Goal: Transaction & Acquisition: Purchase product/service

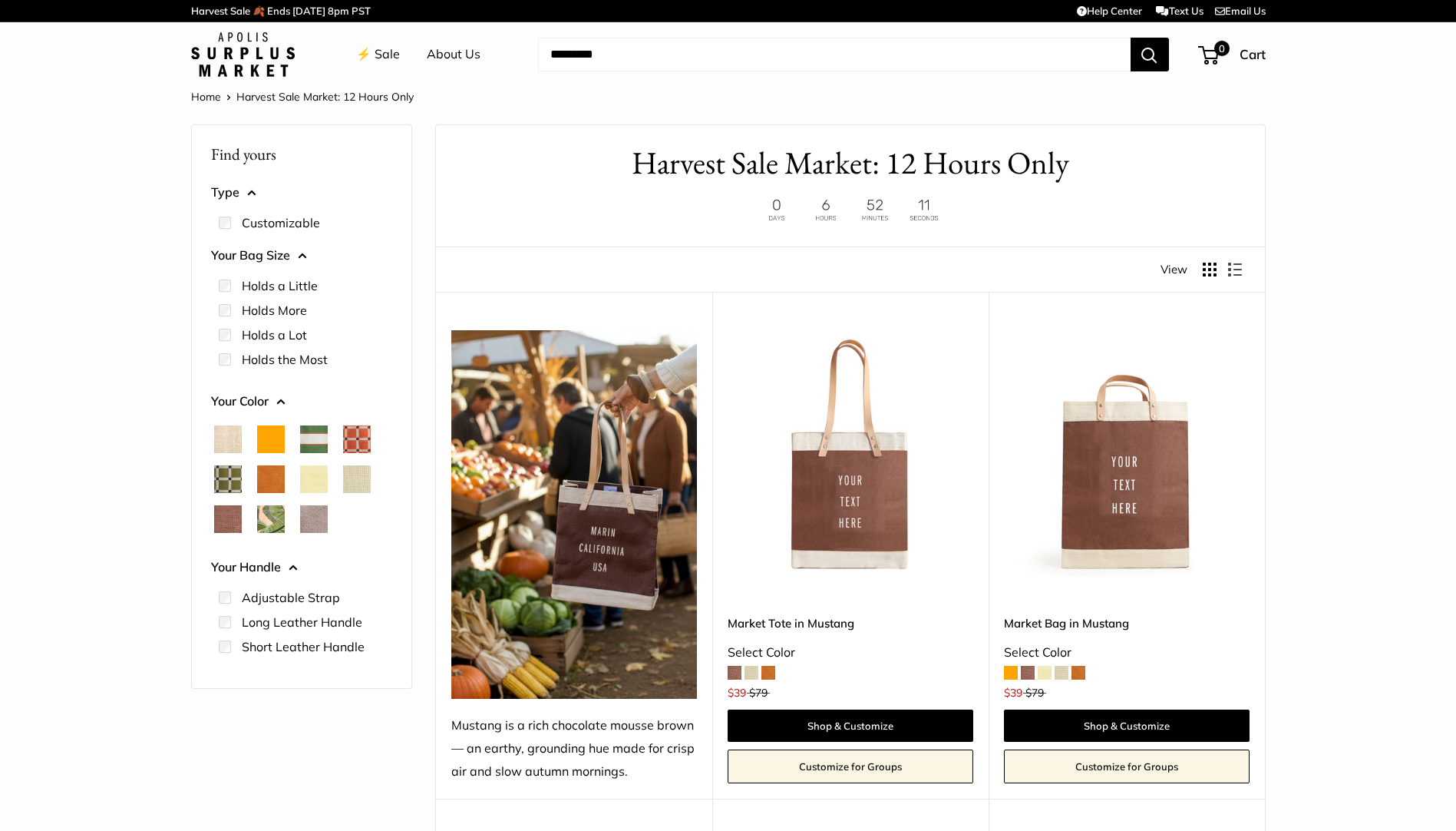
click at [232, 483] on span "Chenille Window Sage" at bounding box center [228, 479] width 27 height 27
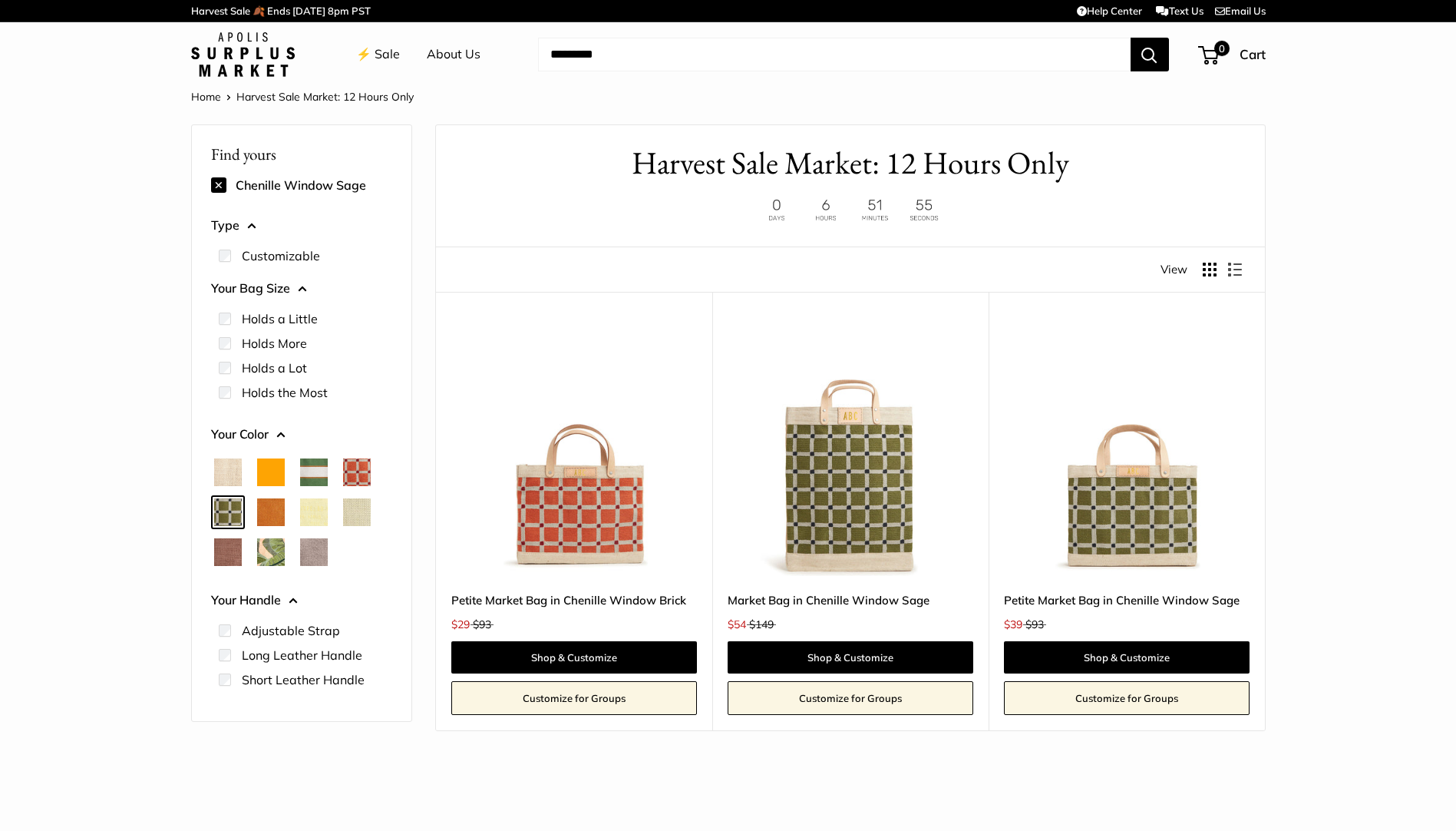
click at [311, 550] on span "Taupe" at bounding box center [314, 552] width 27 height 27
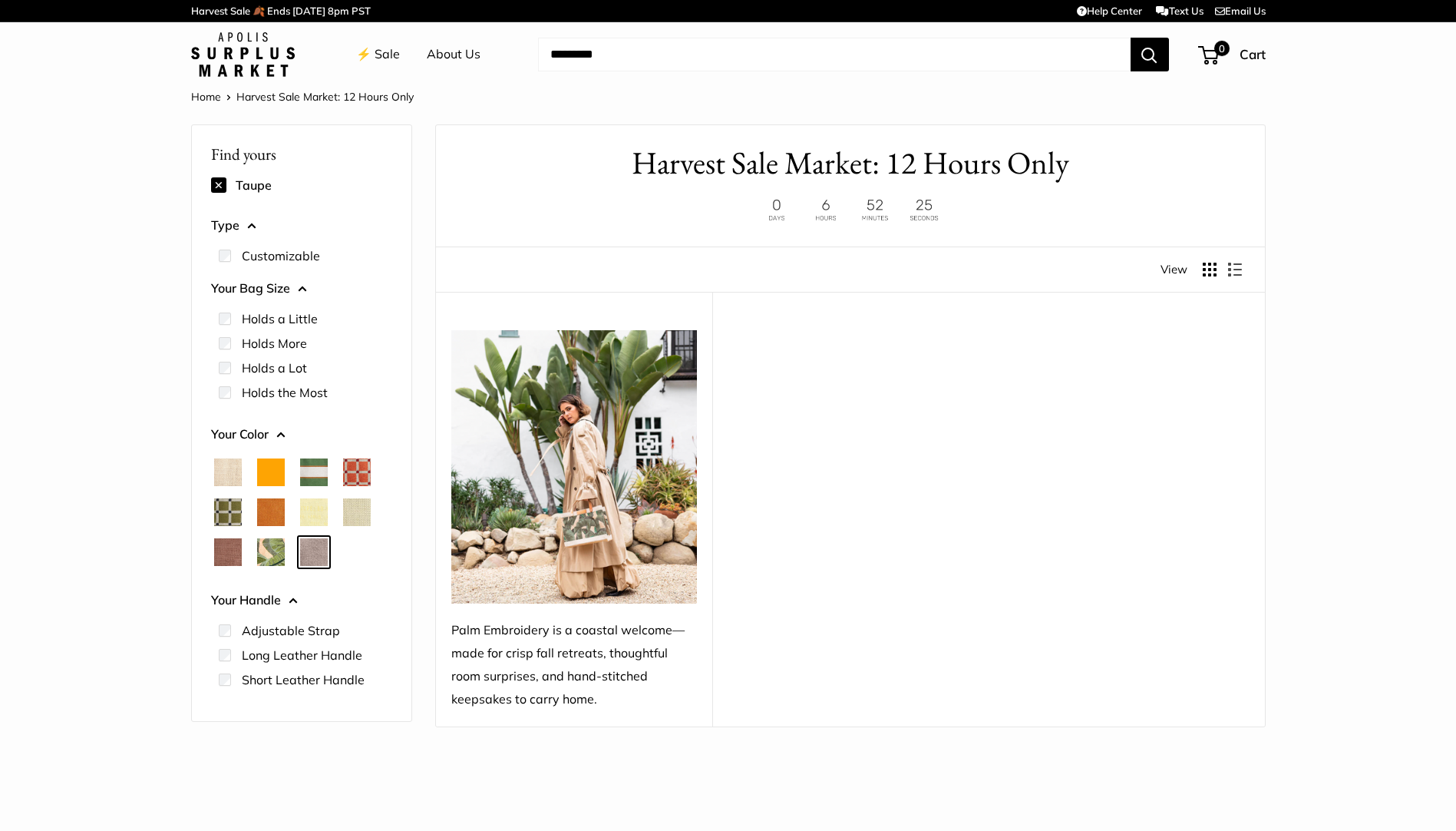
click at [448, 52] on link "About Us" at bounding box center [453, 54] width 54 height 23
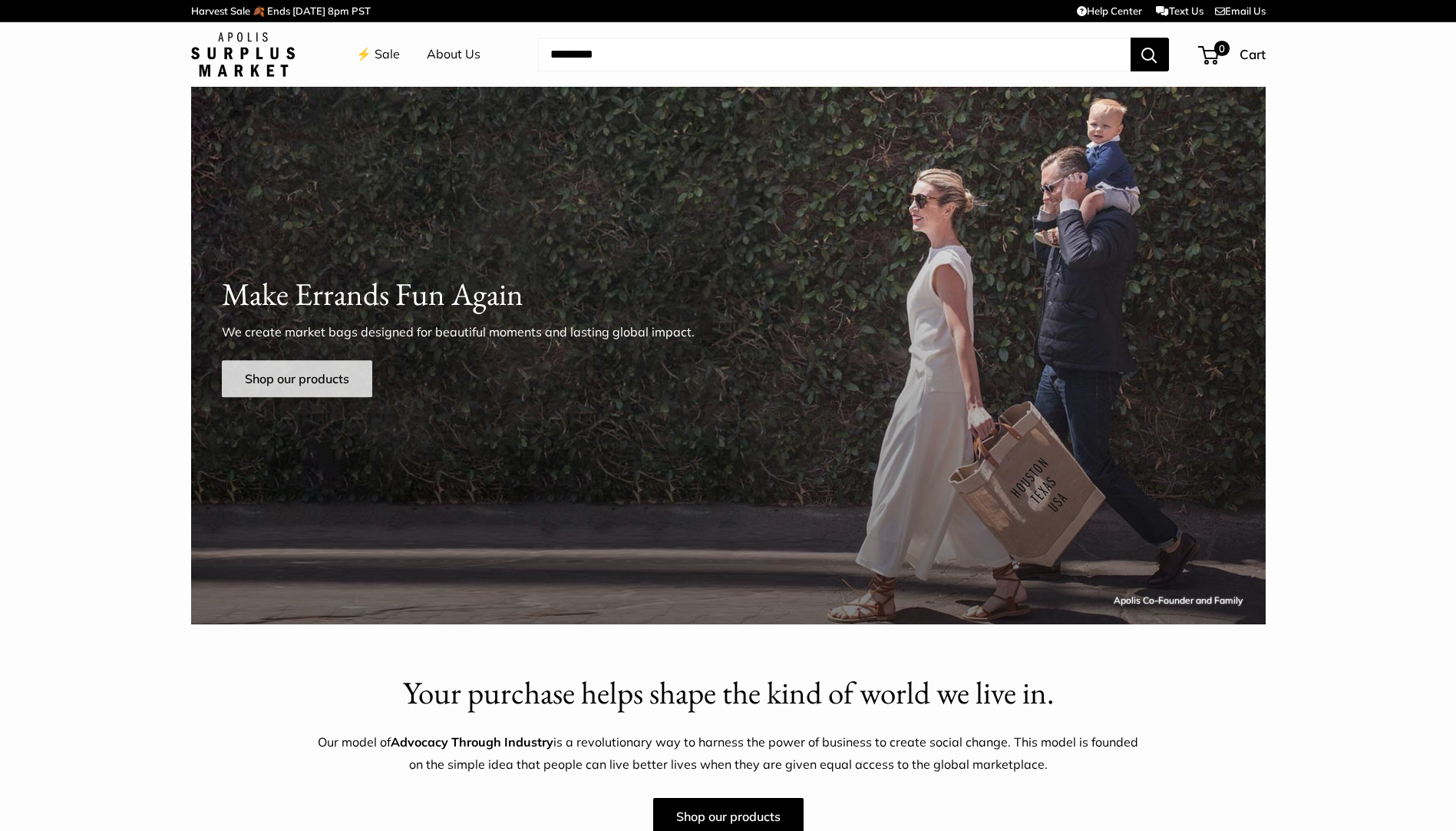
click at [261, 389] on link "Shop our products" at bounding box center [297, 378] width 151 height 37
